Goal: Transaction & Acquisition: Subscribe to service/newsletter

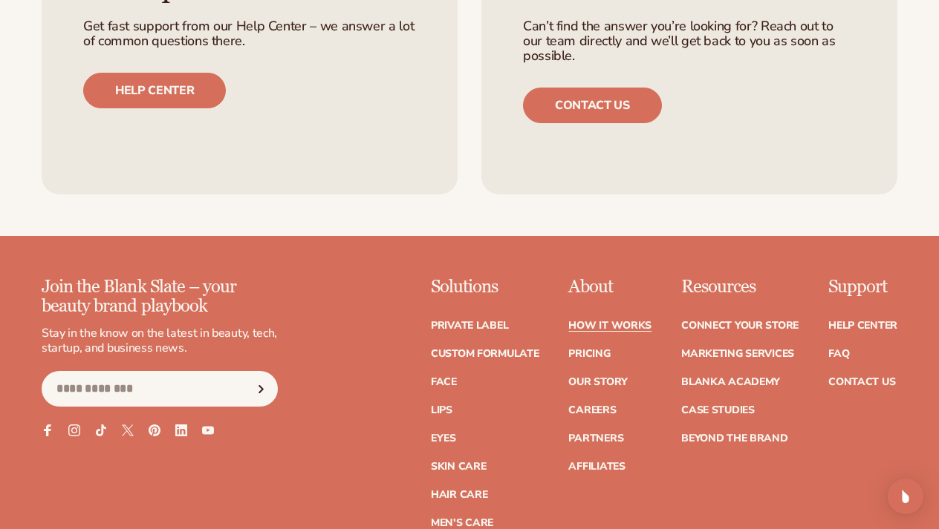
scroll to position [3122, 0]
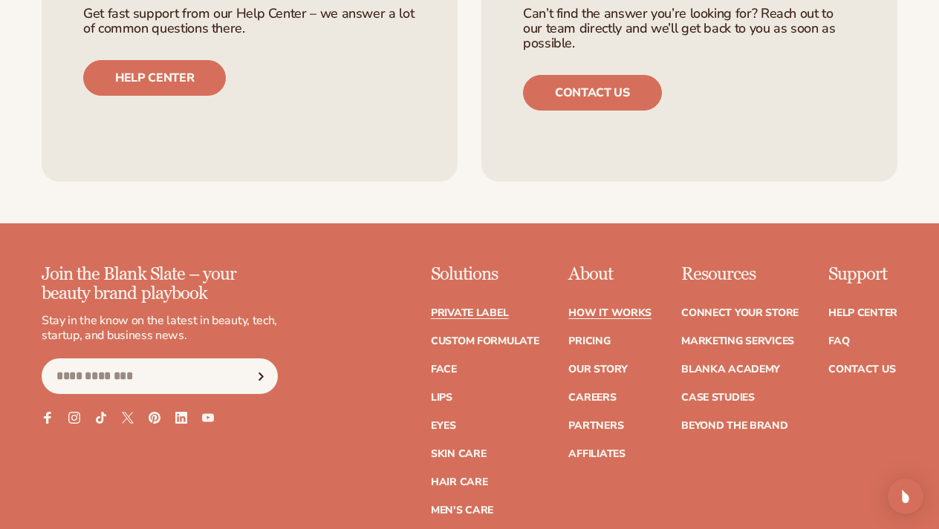
click at [485, 308] on link "Private label" at bounding box center [469, 313] width 77 height 10
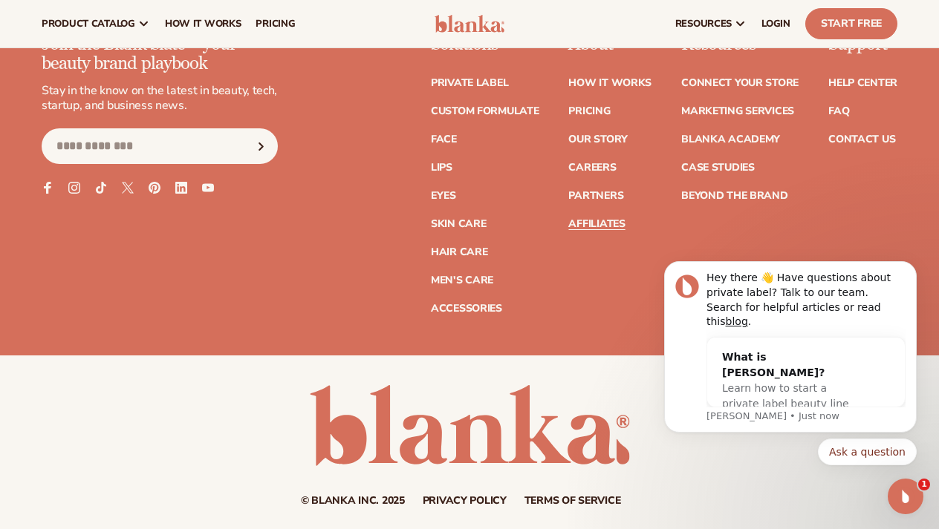
click at [614, 219] on link "Affiliates" at bounding box center [596, 224] width 56 height 10
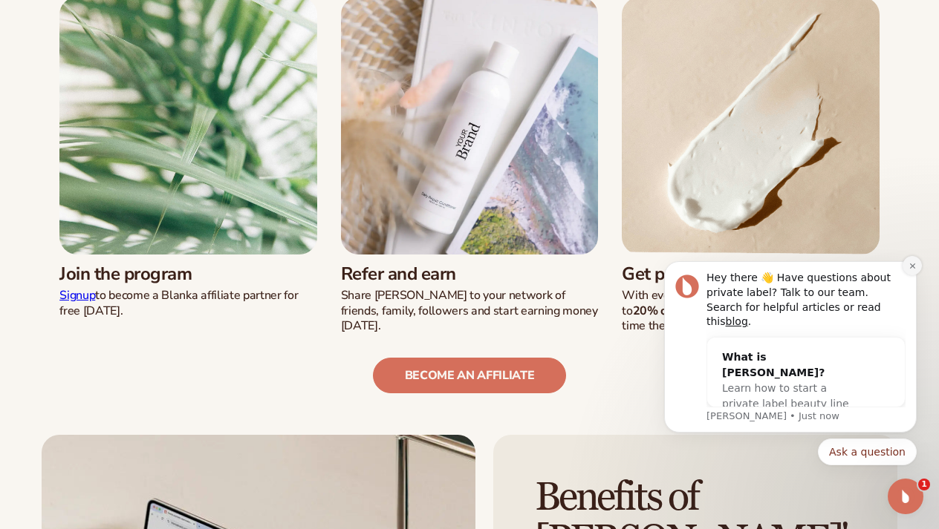
click at [910, 270] on icon "Dismiss notification" at bounding box center [912, 266] width 8 height 8
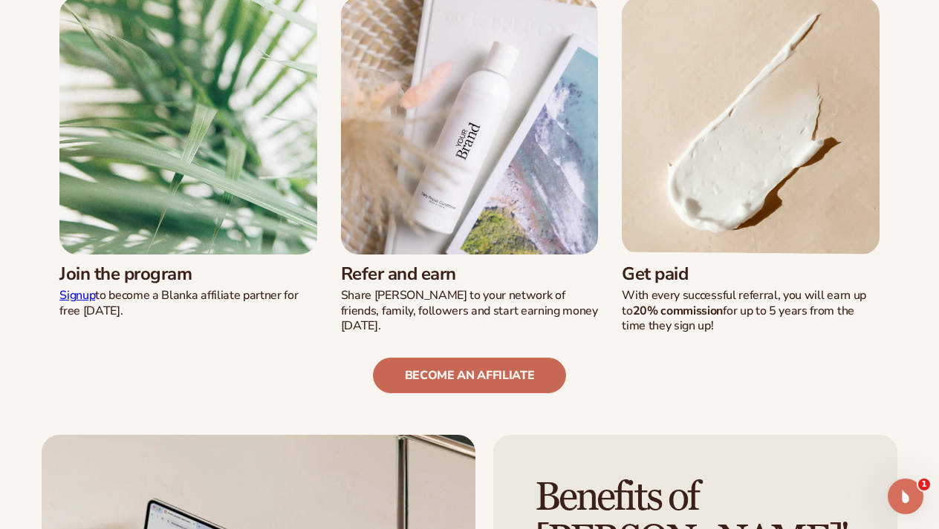
click at [503, 358] on link "become an affiliate" at bounding box center [470, 376] width 194 height 36
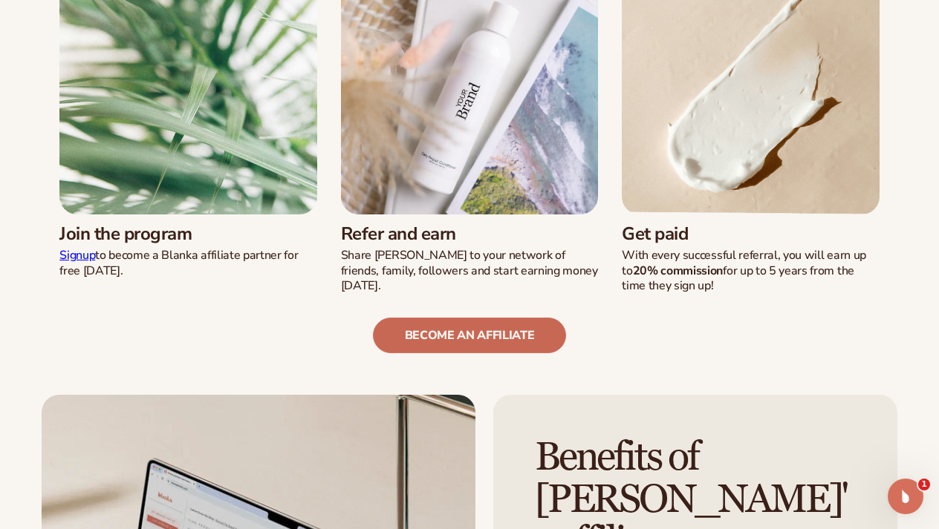
scroll to position [503, 0]
